Goal: Task Accomplishment & Management: Manage account settings

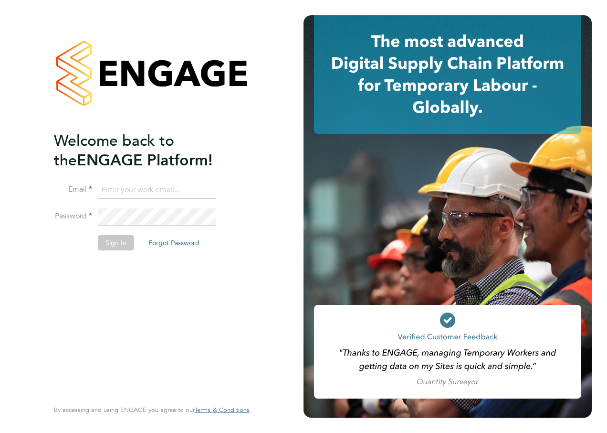
click at [131, 187] on input at bounding box center [157, 189] width 118 height 17
type input "katie.macpherson@hays.com"
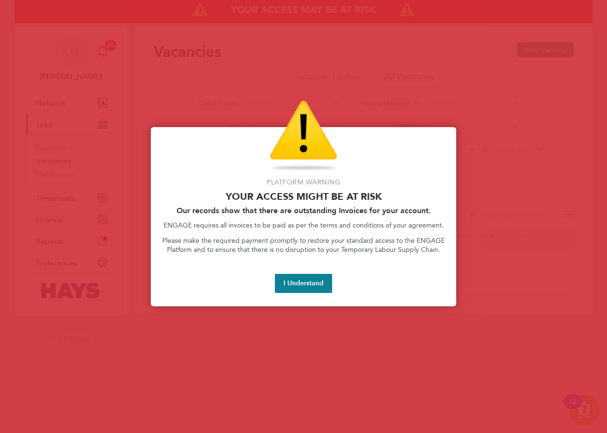
click at [312, 282] on button "I Understand" at bounding box center [303, 283] width 57 height 19
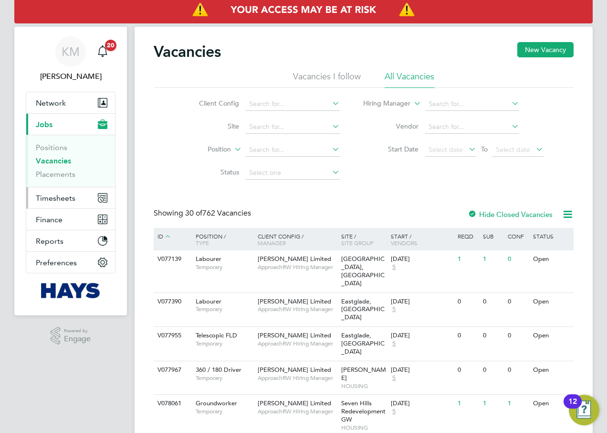
click at [53, 201] on span "Timesheets" at bounding box center [56, 197] width 40 height 9
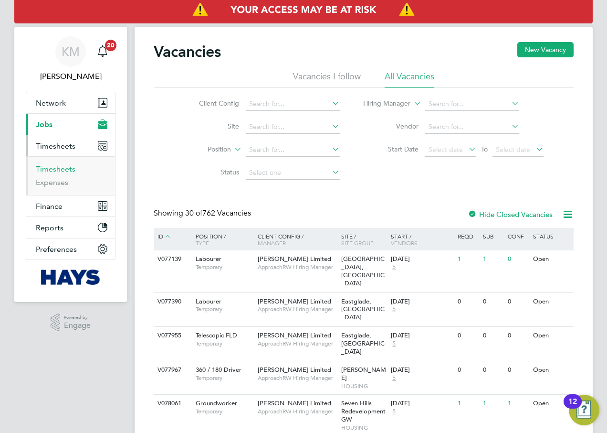
click at [57, 172] on link "Timesheets" at bounding box center [56, 168] width 40 height 9
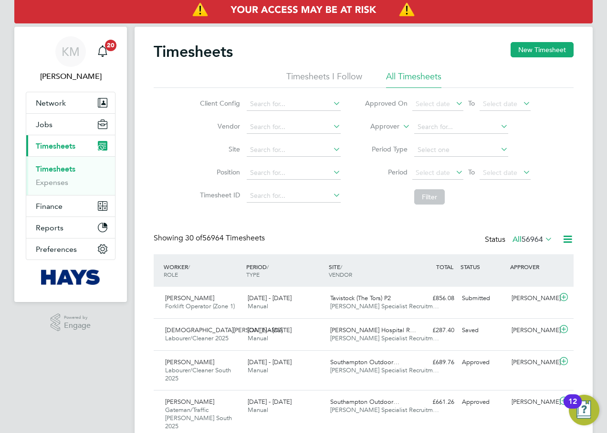
click at [401, 126] on icon at bounding box center [401, 123] width 0 height 9
click at [395, 132] on li "Worker" at bounding box center [375, 137] width 47 height 12
click at [427, 123] on input at bounding box center [462, 126] width 94 height 13
type input "[PERSON_NAME]"
click at [431, 125] on input at bounding box center [462, 126] width 94 height 13
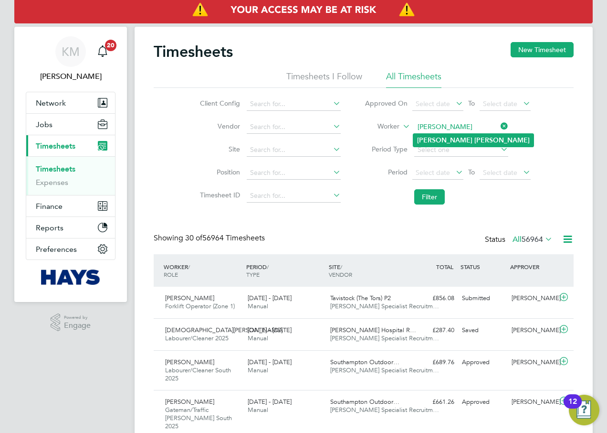
type input "[PERSON_NAME]"
click at [438, 136] on b "[PERSON_NAME]" at bounding box center [444, 140] width 55 height 8
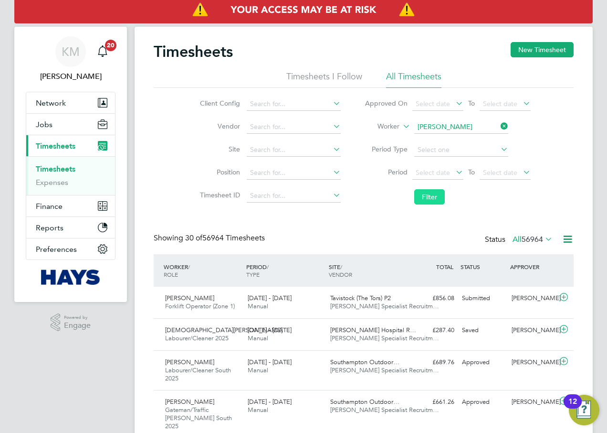
click at [435, 195] on button "Filter" at bounding box center [430, 196] width 31 height 15
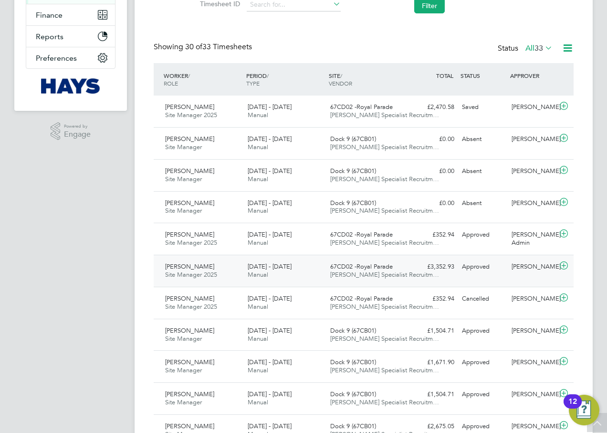
click at [257, 275] on span "Manual" at bounding box center [258, 274] width 21 height 8
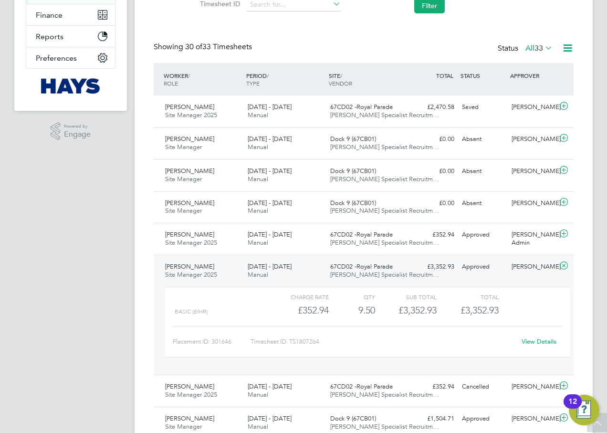
click at [548, 341] on link "View Details" at bounding box center [539, 341] width 35 height 8
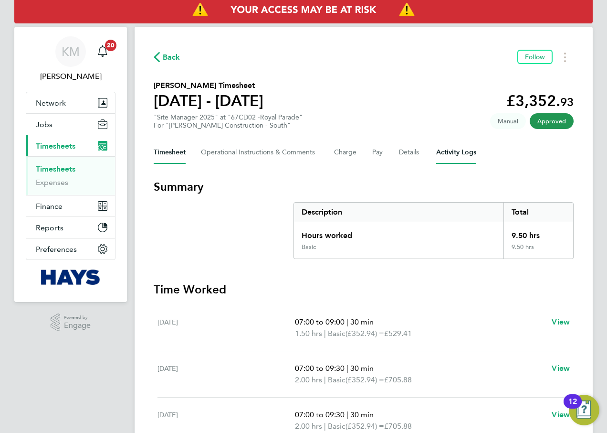
click at [464, 144] on Logs-tab "Activity Logs" at bounding box center [456, 152] width 40 height 23
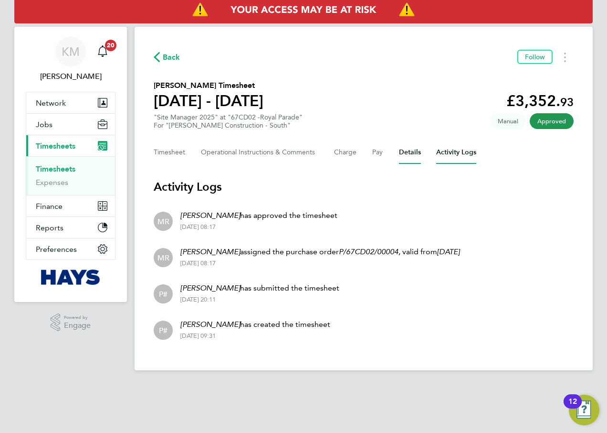
click at [405, 151] on button "Details" at bounding box center [410, 152] width 22 height 23
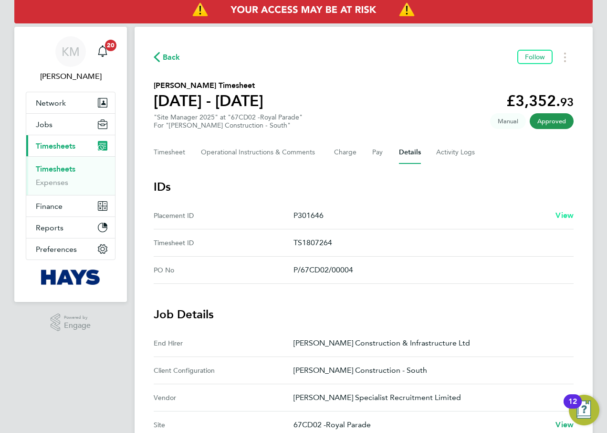
click at [564, 212] on span "View" at bounding box center [565, 215] width 18 height 9
click at [178, 148] on button "Timesheet" at bounding box center [170, 152] width 32 height 23
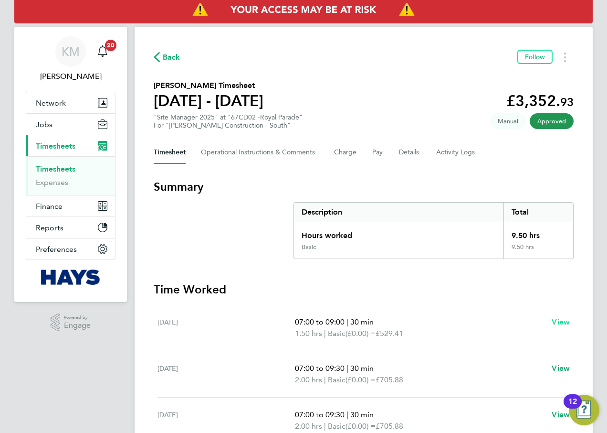
click at [560, 322] on span "View" at bounding box center [561, 321] width 18 height 9
select select "30"
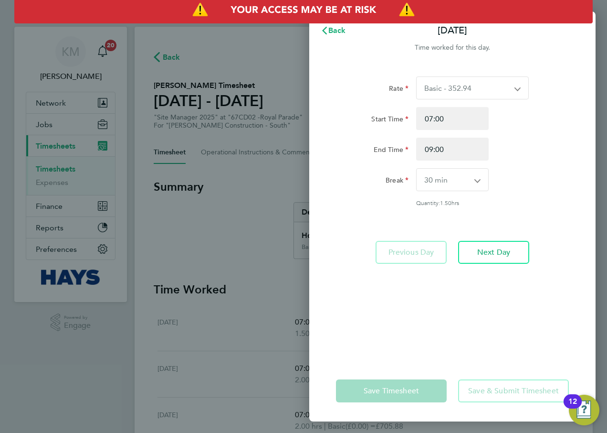
click at [521, 87] on app-icon-cross-button at bounding box center [522, 88] width 11 height 22
click at [573, 191] on div "Rate Basic - 352.94 Start Time 07:00 End Time 09:00 Break 0 min 15 min 30 min 4…" at bounding box center [452, 212] width 287 height 295
click at [340, 29] on span "Back" at bounding box center [338, 30] width 18 height 9
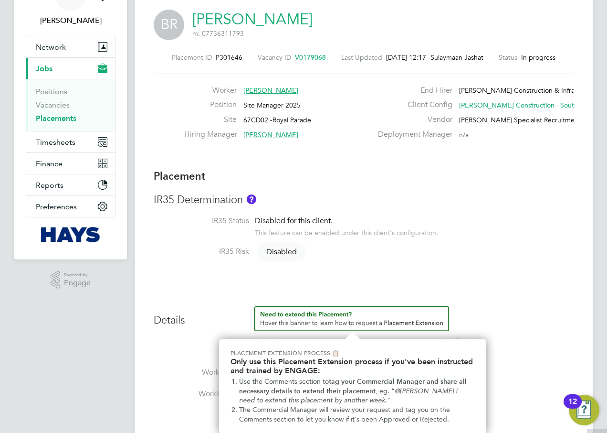
scroll to position [239, 0]
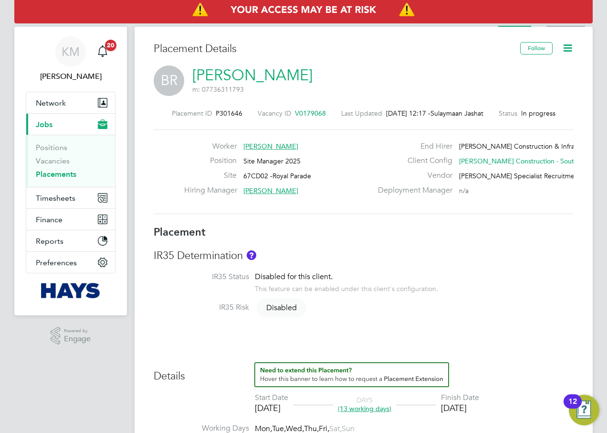
click at [559, 25] on li "Activity Logs" at bounding box center [566, 17] width 39 height 19
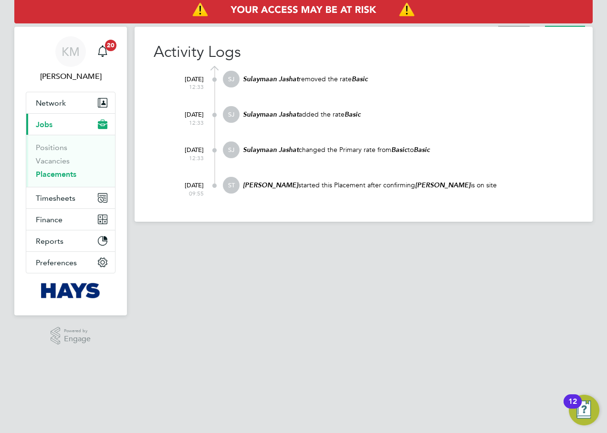
click at [522, 25] on li "Placement" at bounding box center [515, 17] width 32 height 19
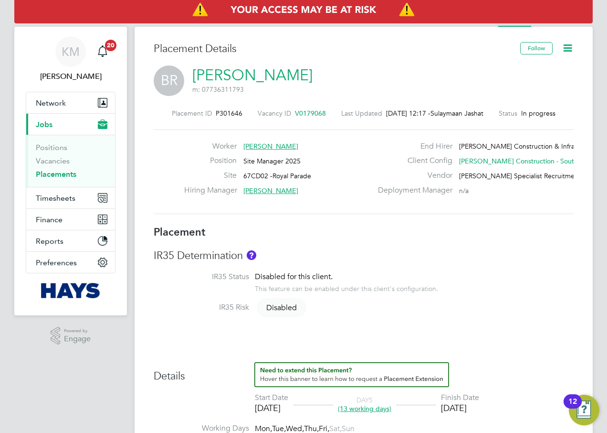
click at [564, 47] on icon at bounding box center [568, 48] width 12 height 12
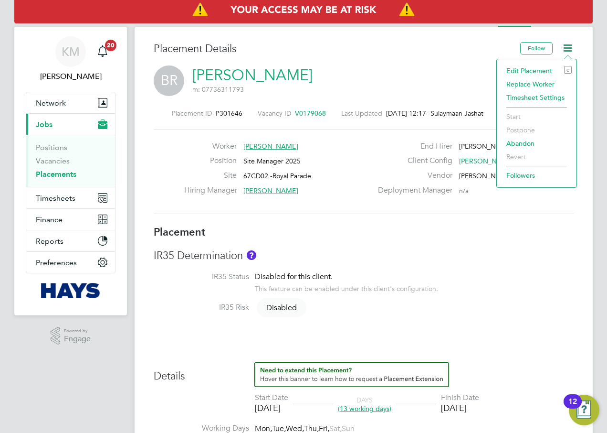
click at [536, 69] on li "Edit Placement e" at bounding box center [537, 70] width 70 height 13
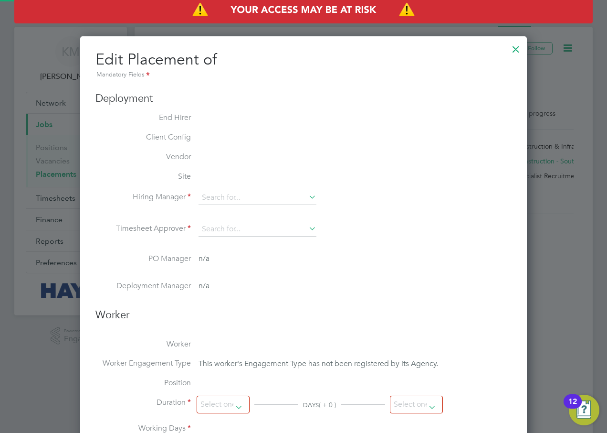
type input "[PERSON_NAME]"
type input "22 Aug 2025"
type input "09 Sep 2025"
type input "07:30"
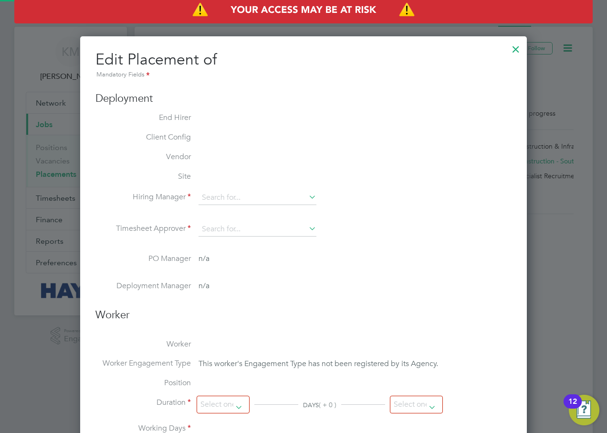
type input "17:00"
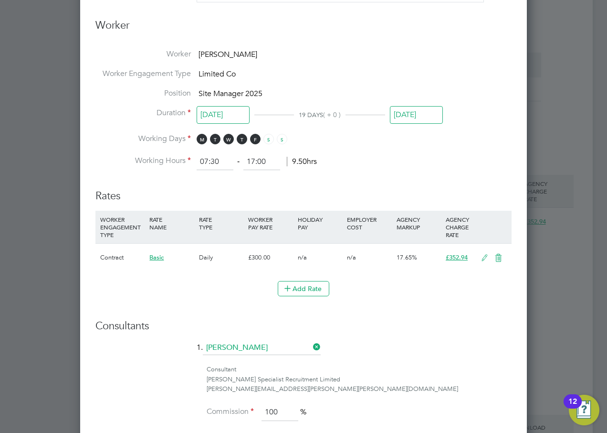
click at [483, 254] on icon at bounding box center [485, 258] width 12 height 8
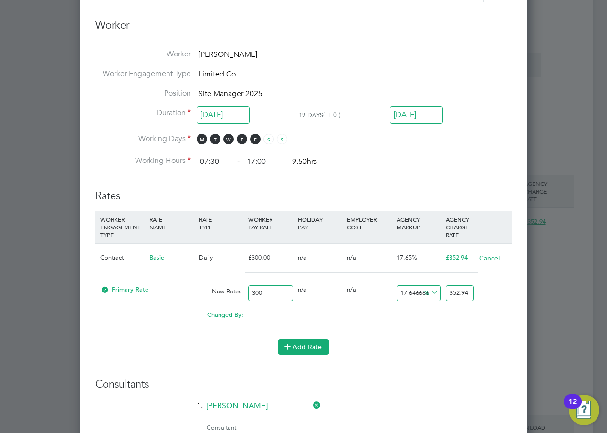
click at [298, 341] on button "Add Rate" at bounding box center [304, 346] width 52 height 15
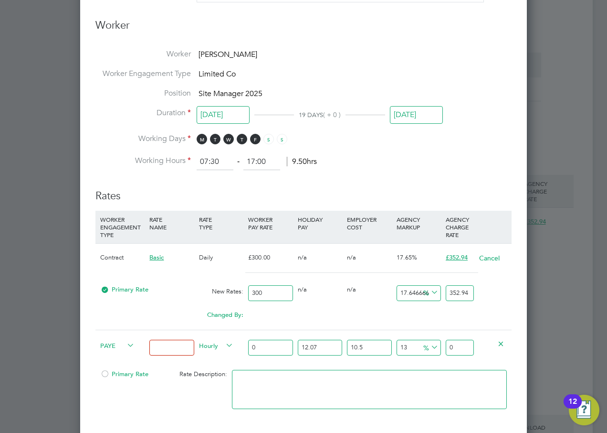
click at [125, 339] on icon at bounding box center [125, 345] width 0 height 13
click at [119, 340] on span "PAYE" at bounding box center [117, 345] width 34 height 11
click at [118, 342] on li "Contract" at bounding box center [115, 346] width 39 height 12
type input "0"
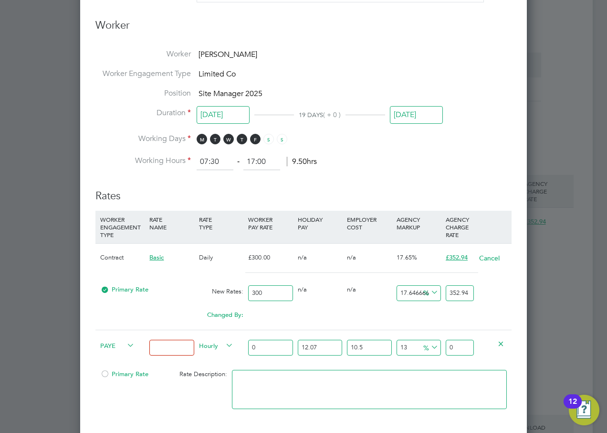
type input "0"
click at [173, 340] on input at bounding box center [171, 348] width 44 height 16
type input "Day"
click at [271, 340] on input "0" at bounding box center [270, 348] width 44 height 16
drag, startPoint x: 154, startPoint y: 338, endPoint x: 52, endPoint y: 333, distance: 102.8
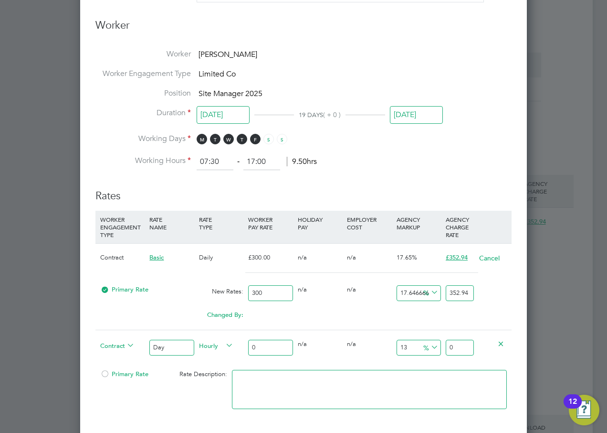
click at [135, 333] on div "All Placements Placement Activity Logs Placement Activity Logs All Placements P…" at bounding box center [364, 309] width 458 height 1559
type input "Basic"
click at [224, 339] on icon at bounding box center [224, 345] width 0 height 13
click at [503, 340] on icon at bounding box center [501, 343] width 7 height 7
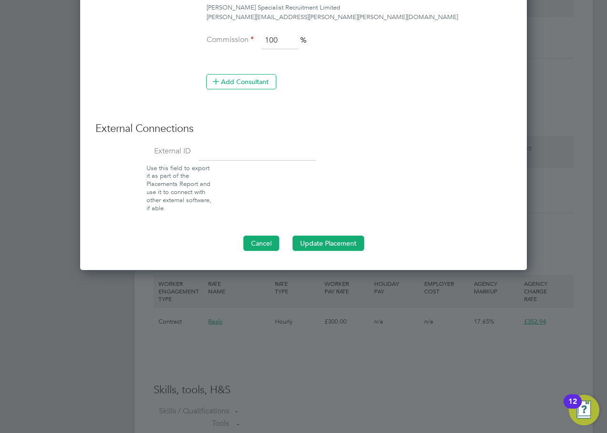
click at [262, 235] on button "Cancel" at bounding box center [262, 242] width 36 height 15
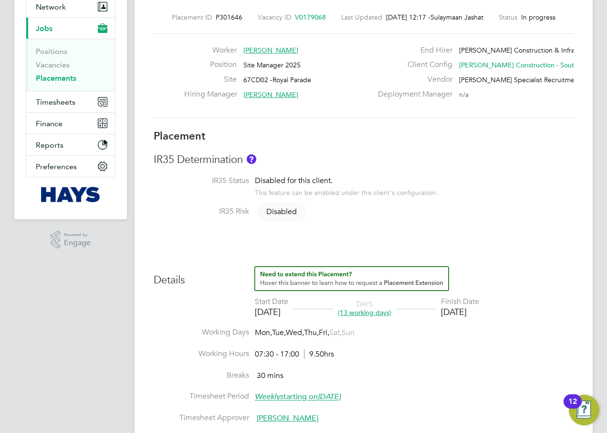
scroll to position [287, 0]
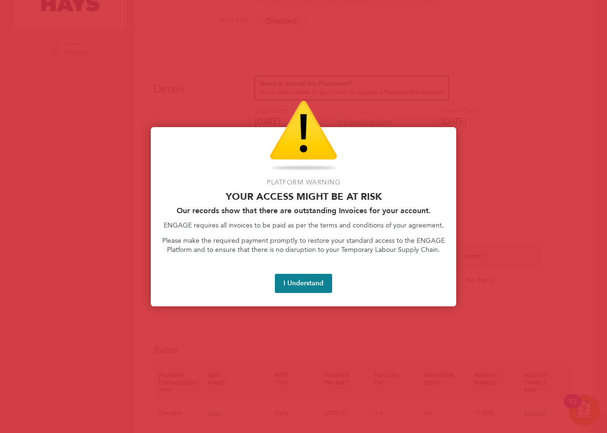
click at [303, 280] on button "I Understand" at bounding box center [303, 283] width 57 height 19
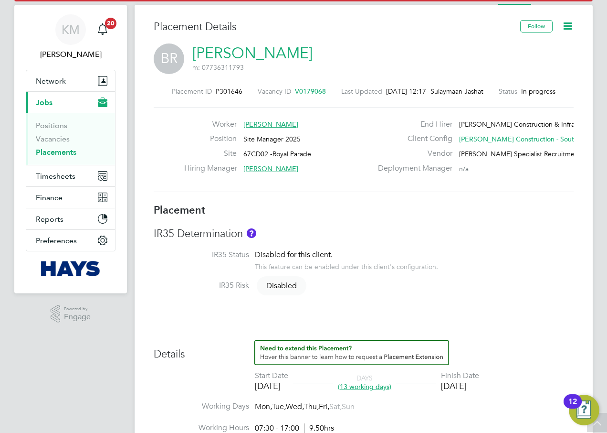
scroll to position [0, 0]
